Goal: Information Seeking & Learning: Learn about a topic

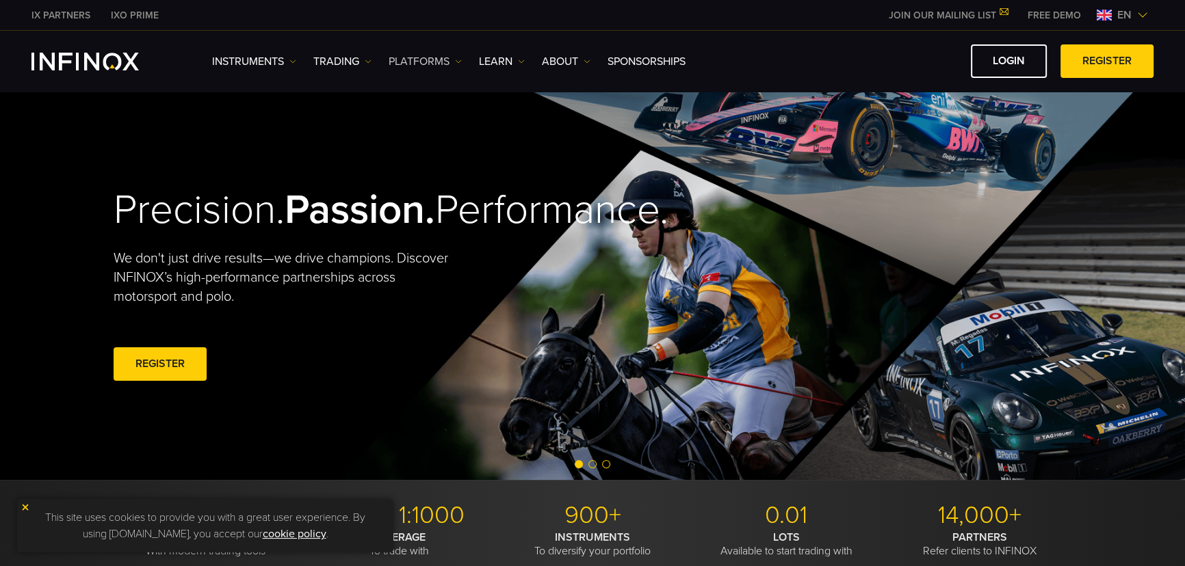
click at [442, 62] on link "PLATFORMS" at bounding box center [424, 61] width 73 height 16
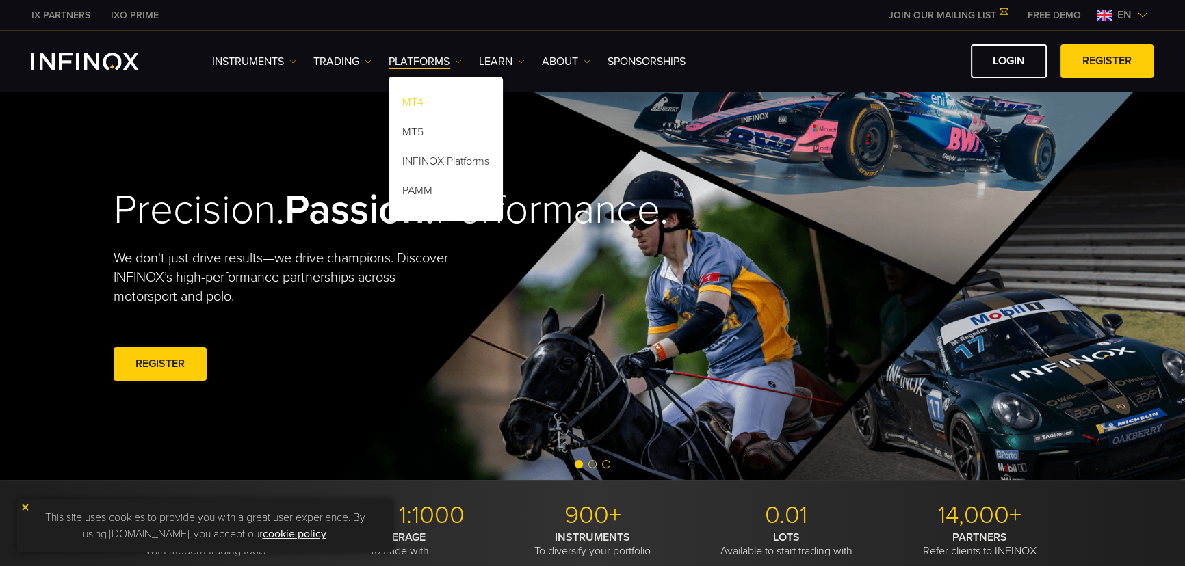
click at [427, 105] on link "MT4" at bounding box center [445, 104] width 114 height 29
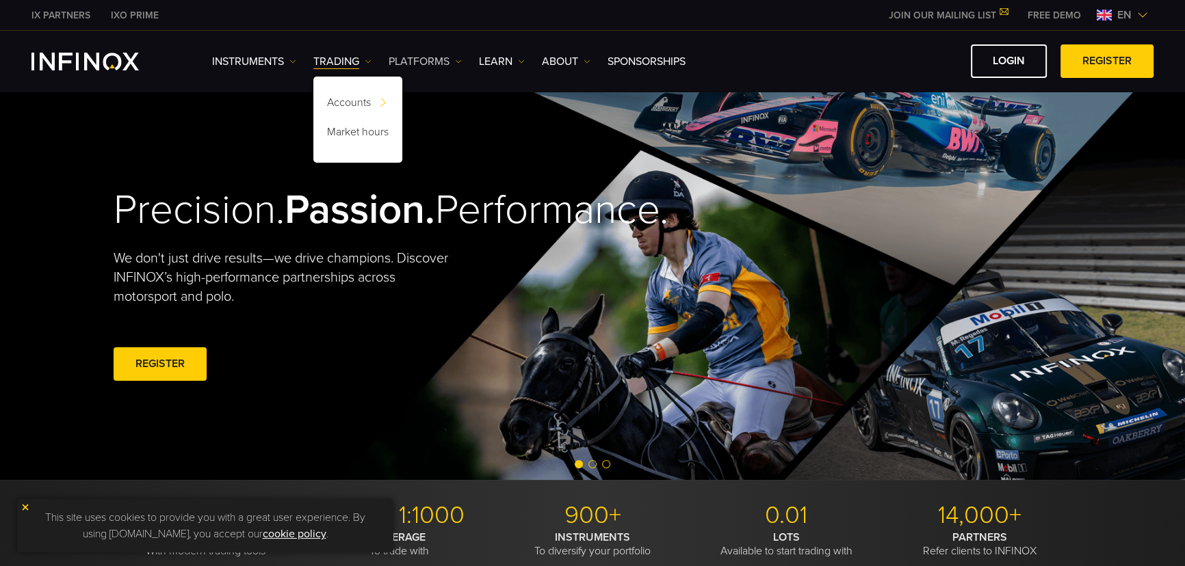
click at [437, 62] on link "PLATFORMS" at bounding box center [424, 61] width 73 height 16
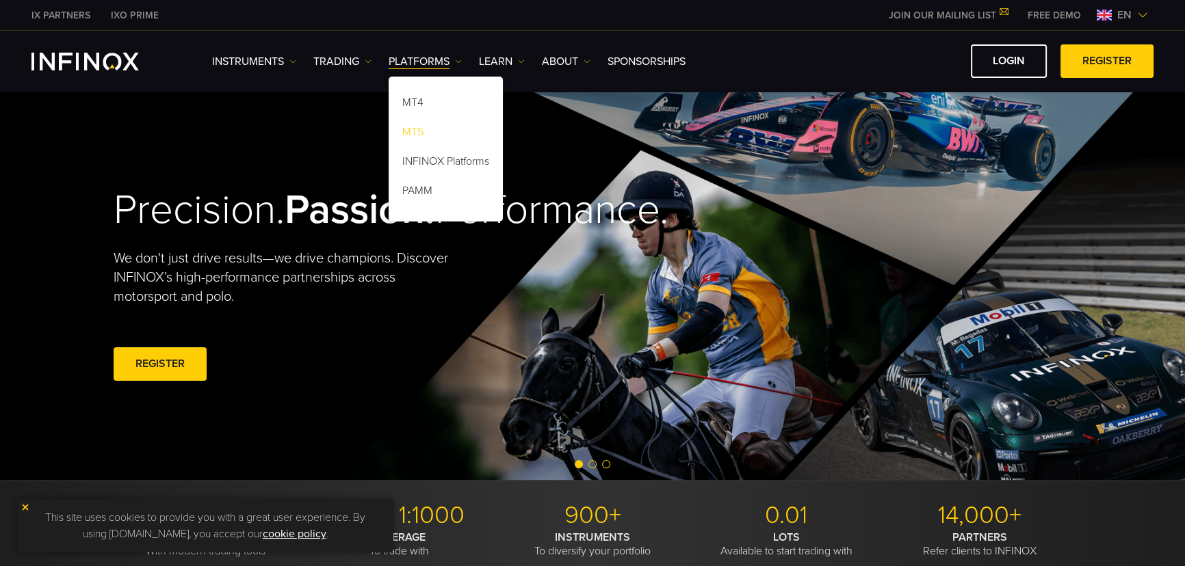
click at [418, 132] on link "MT5" at bounding box center [445, 134] width 114 height 29
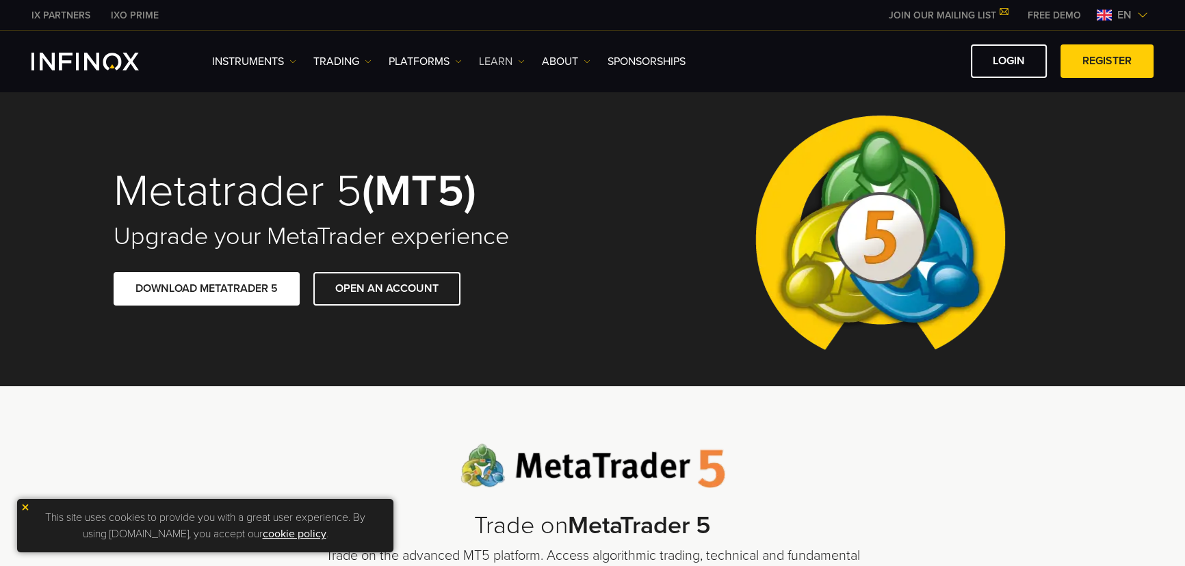
click at [511, 62] on link "Learn" at bounding box center [502, 61] width 46 height 16
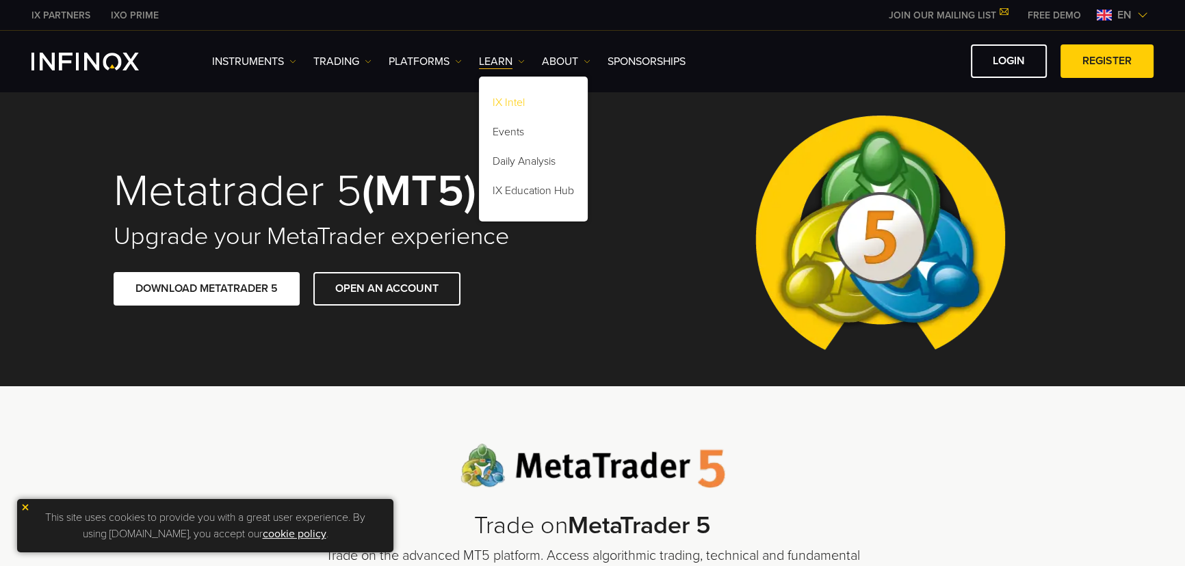
click at [517, 94] on link "IX Intel" at bounding box center [533, 104] width 109 height 29
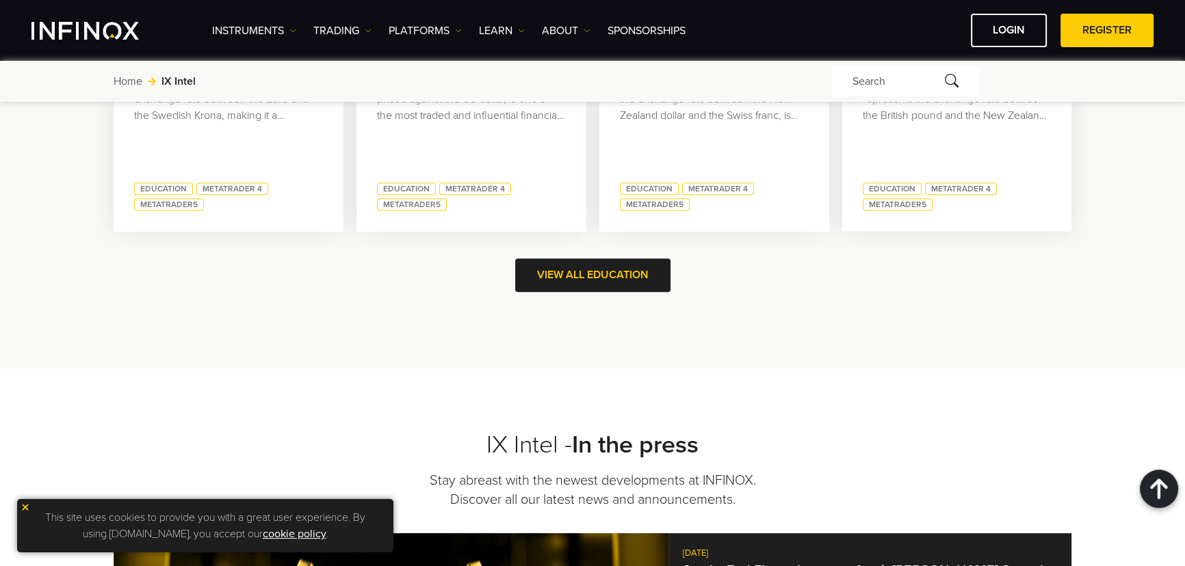
scroll to position [1803, 0]
